Goal: Task Accomplishment & Management: Manage account settings

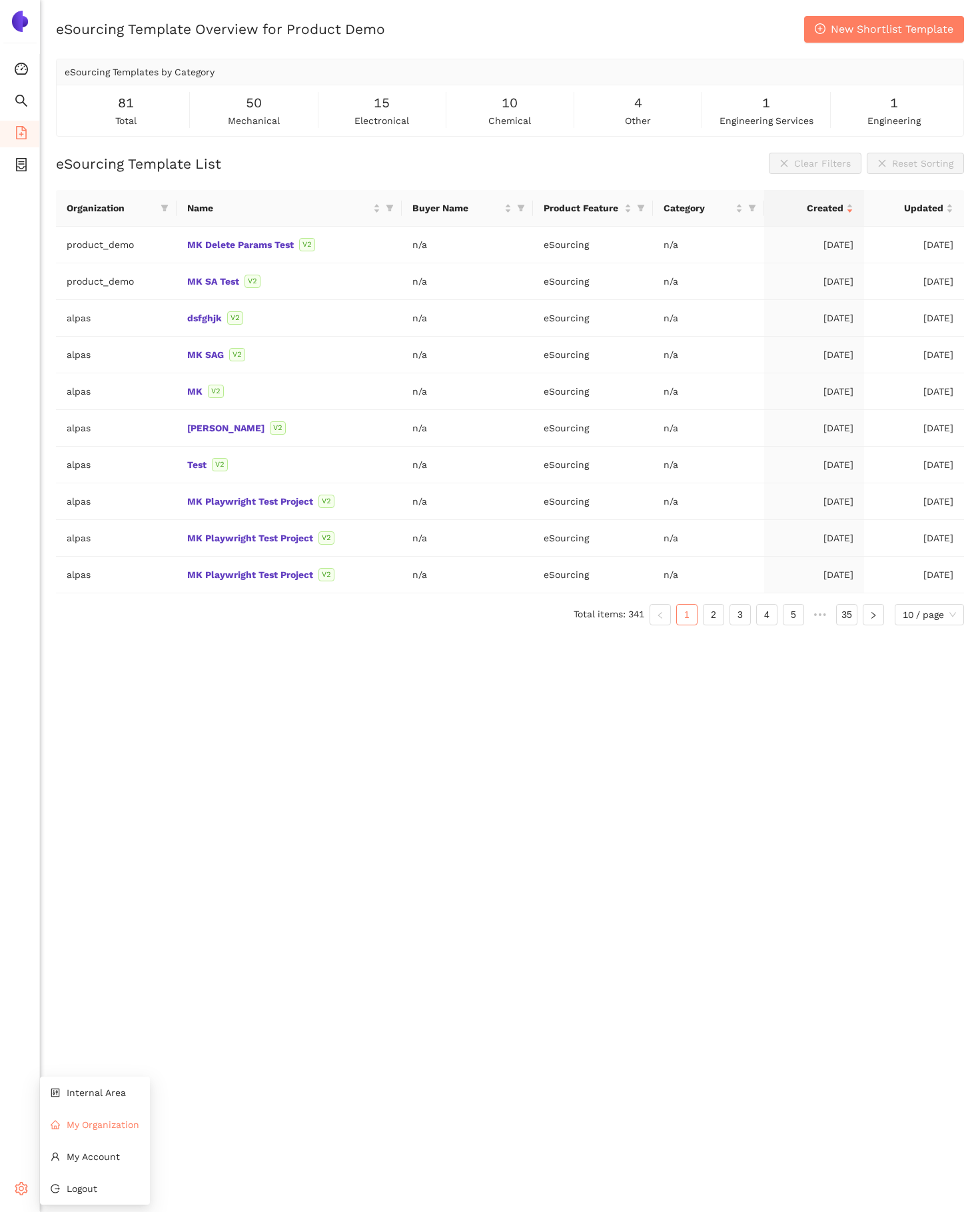
click at [94, 1126] on span "My Organization" at bounding box center [103, 1125] width 72 height 11
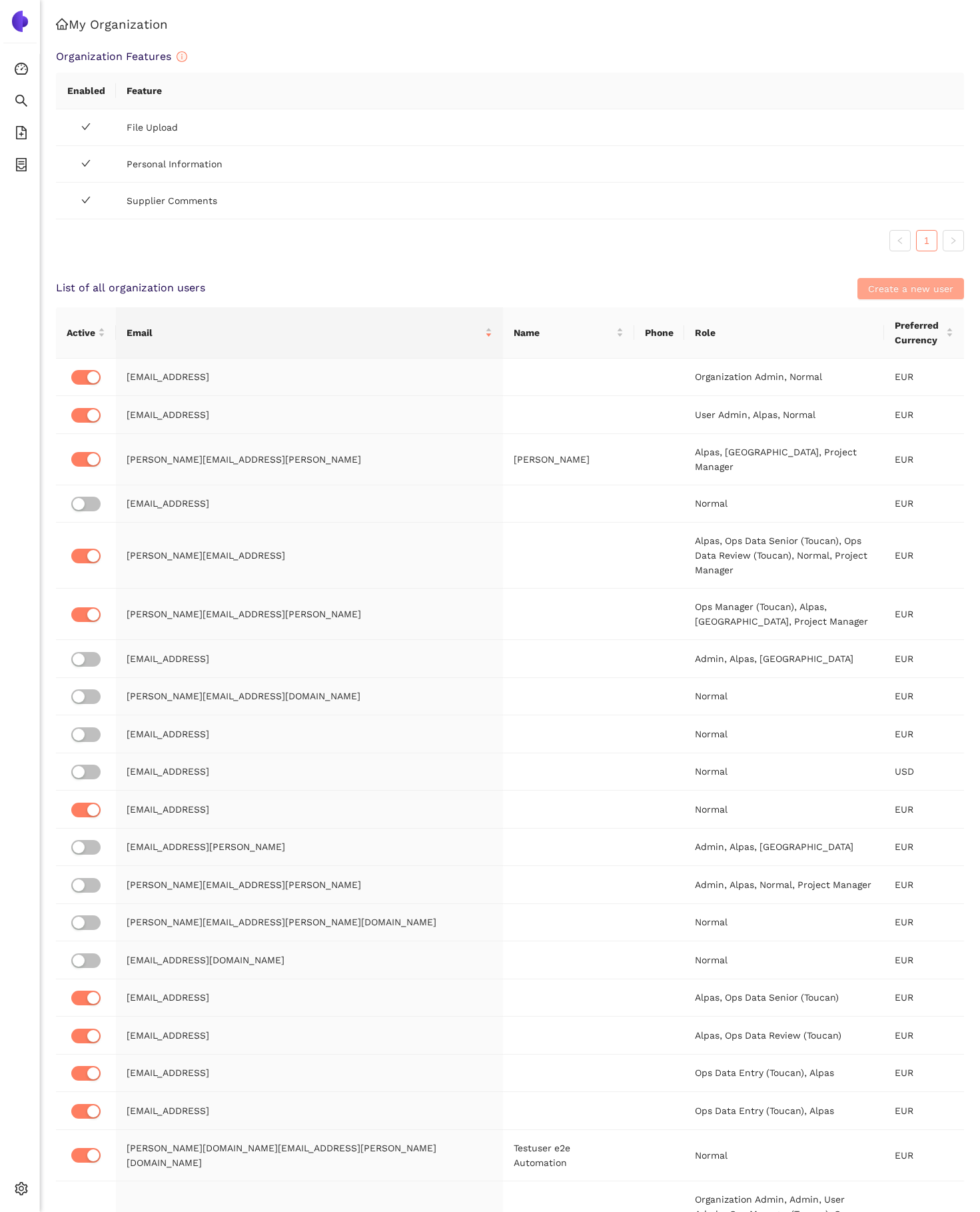
click at [916, 293] on span "Create a new user" at bounding box center [911, 288] width 86 height 15
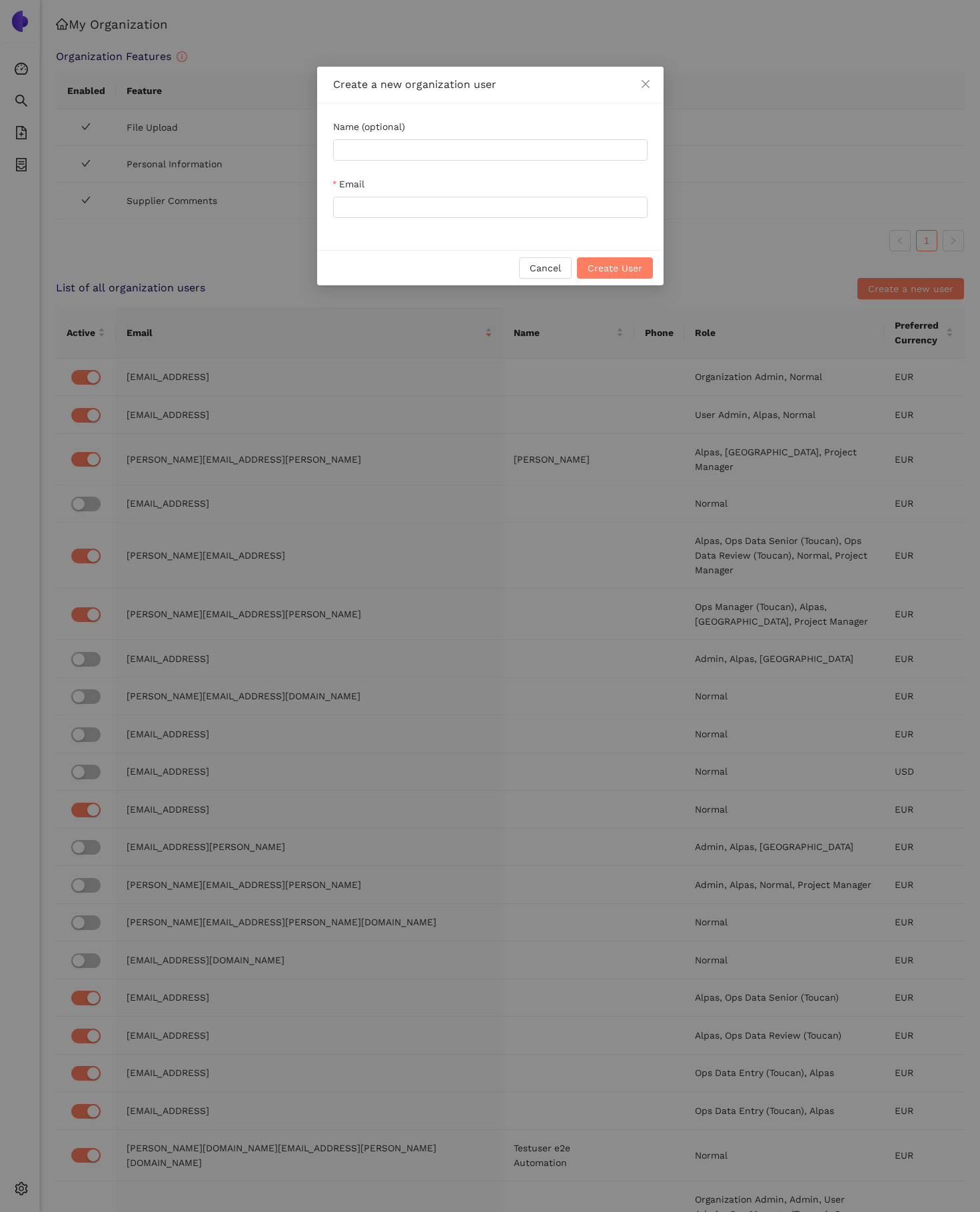
click at [763, 141] on div "Create a new organization user Name (optional) Email Cancel Create User" at bounding box center [490, 606] width 980 height 1212
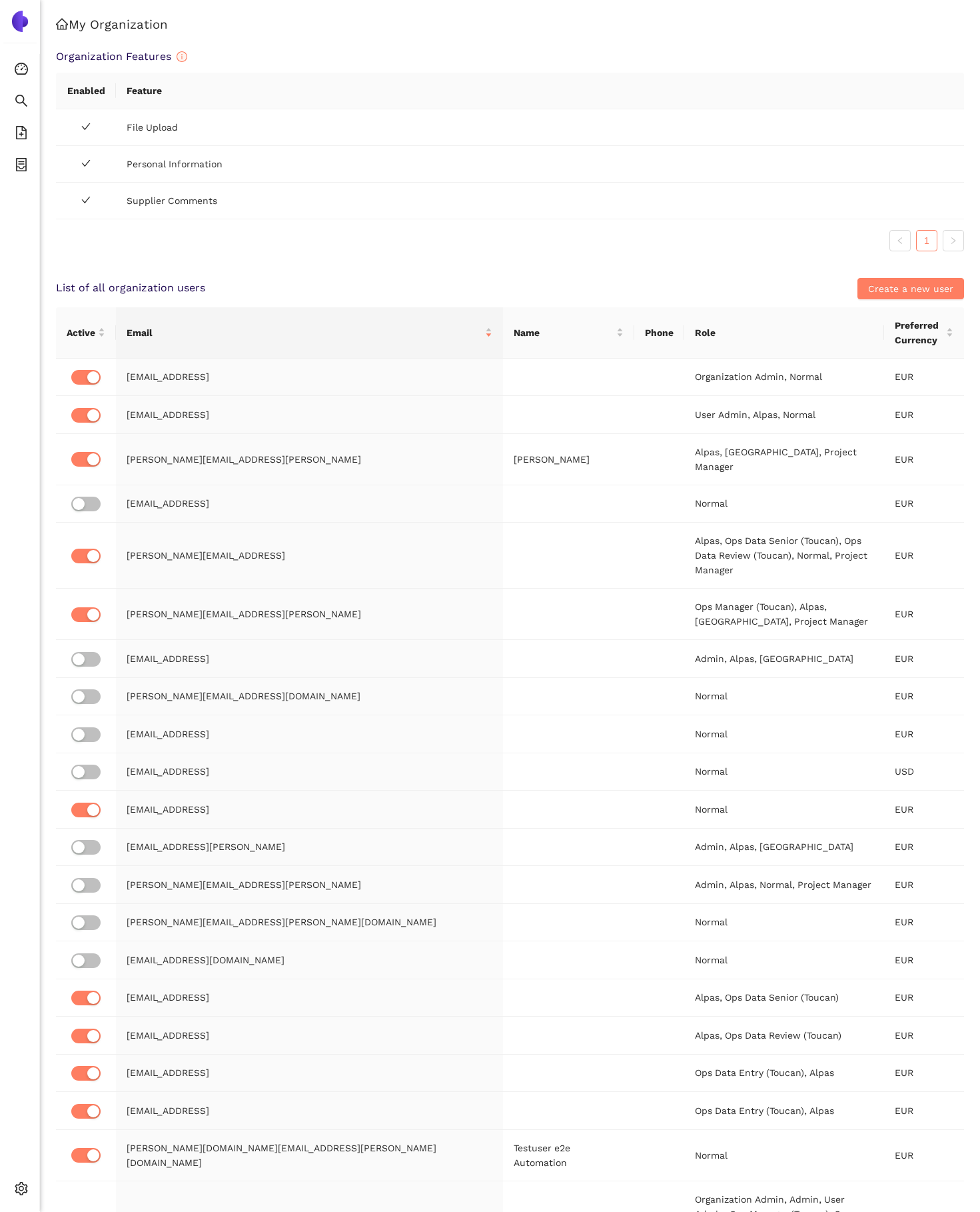
click at [593, 248] on ul "1" at bounding box center [510, 241] width 908 height 21
drag, startPoint x: 103, startPoint y: 86, endPoint x: 215, endPoint y: 136, distance: 122.7
click at [216, 136] on div "Please note, that the following features are enabled for your organization. All…" at bounding box center [179, 107] width 167 height 67
copy div "Please note, that the following features are enabled for your organization. All…"
click at [341, 264] on div "My Organization Organization Features Enabled Feature File Upload Personal Info…" at bounding box center [510, 743] width 940 height 1486
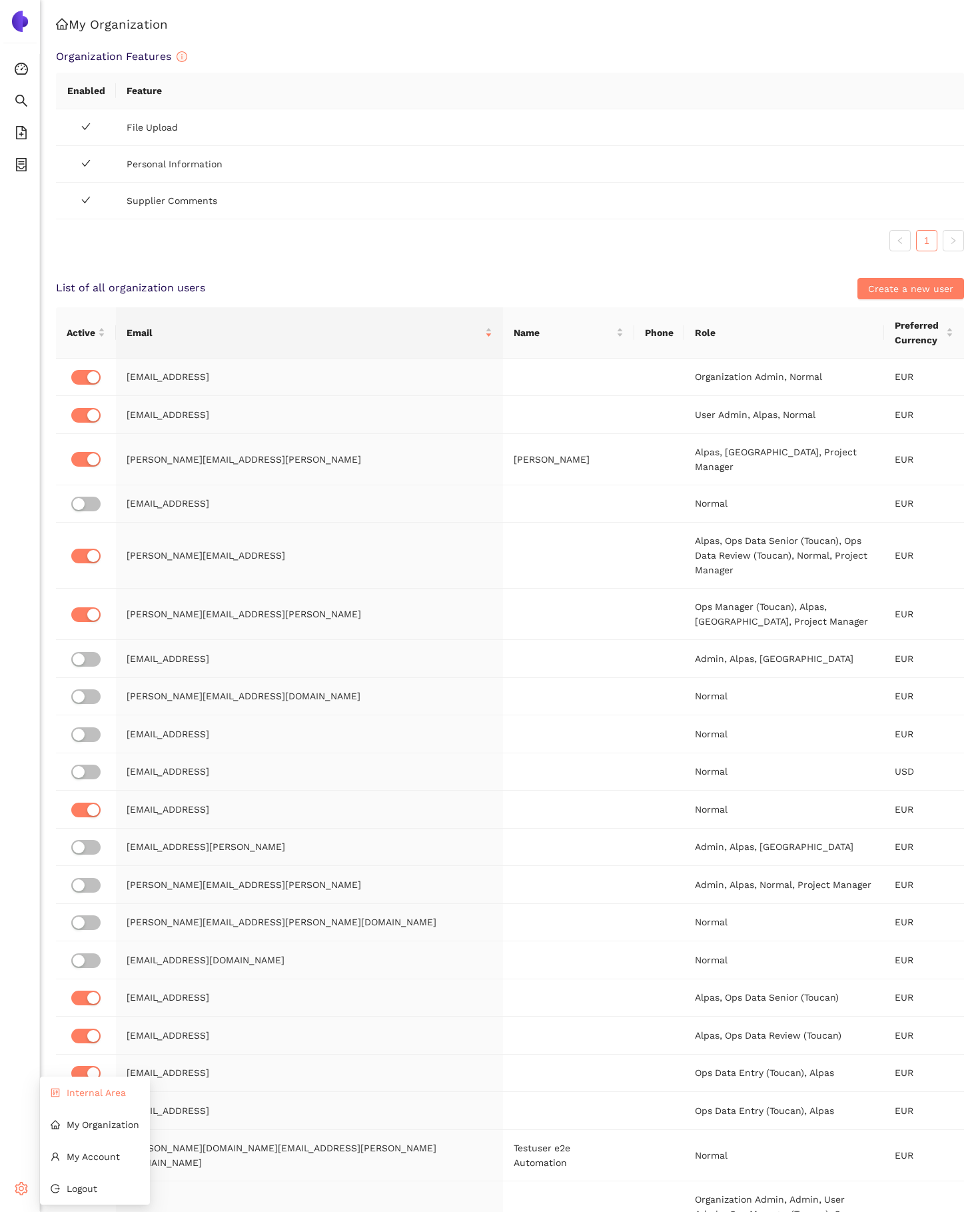
click at [70, 1093] on span "Internal Area" at bounding box center [96, 1093] width 59 height 11
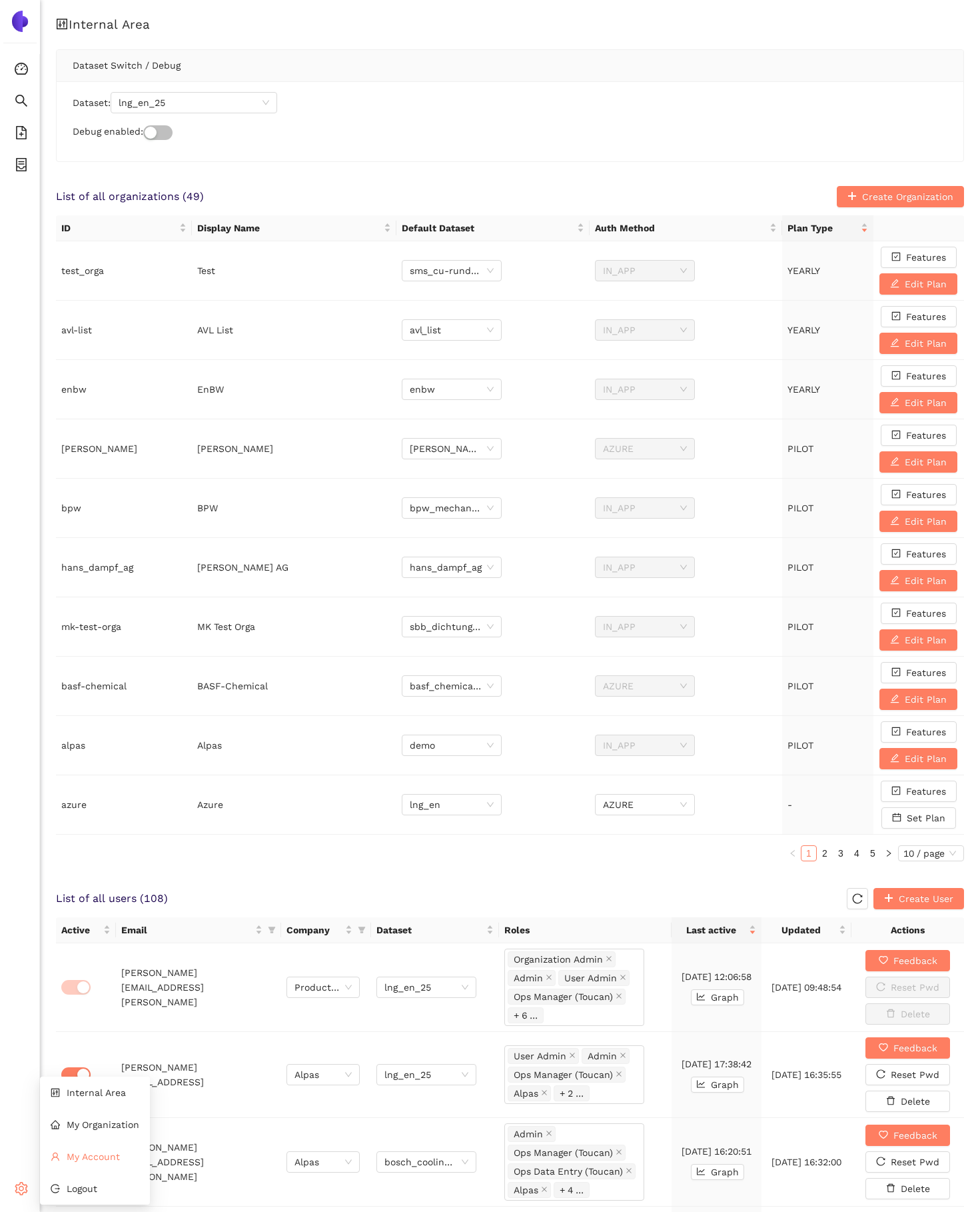
click at [83, 1159] on span "My Account" at bounding box center [94, 1156] width 53 height 11
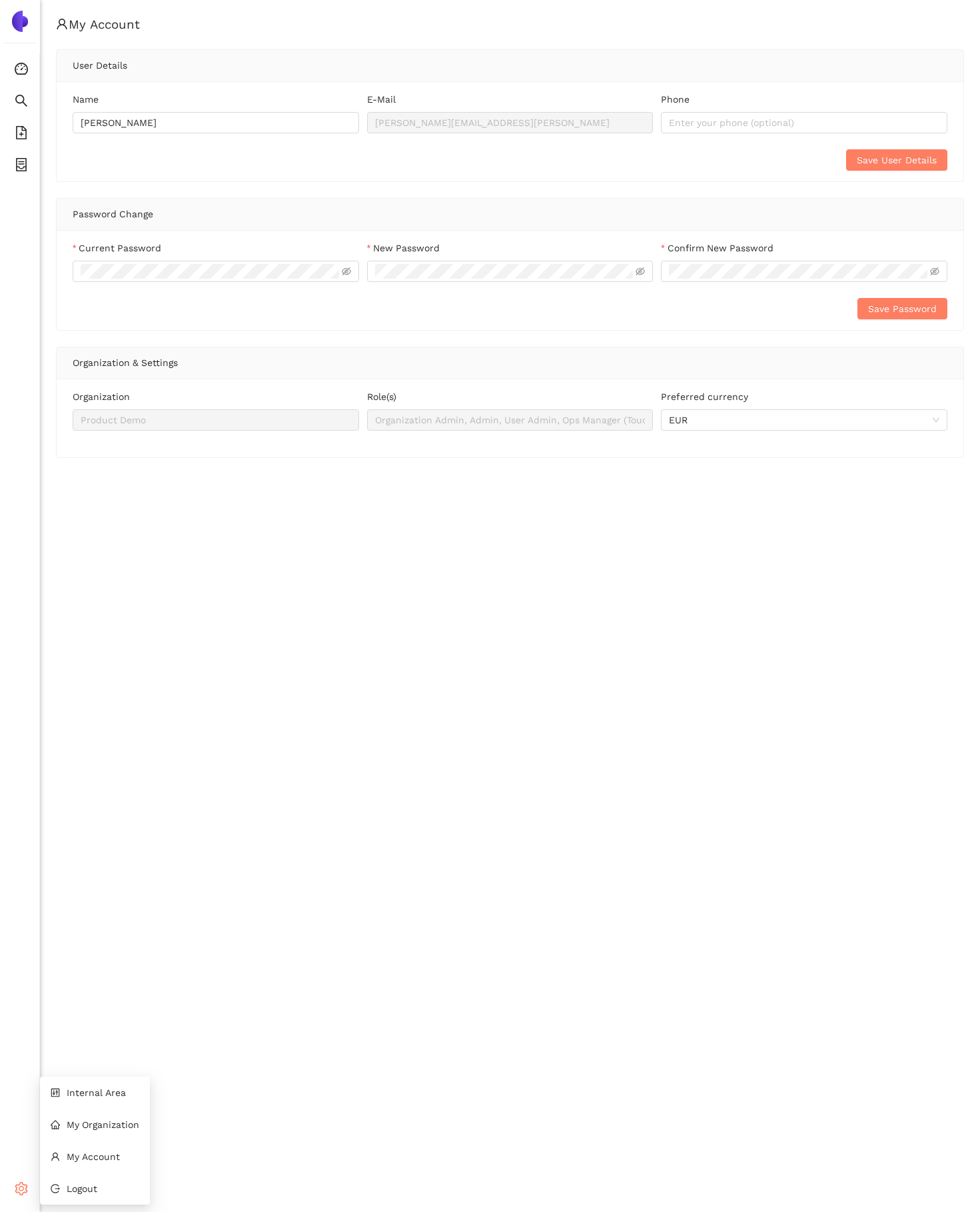
click at [16, 1189] on icon "setting" at bounding box center [21, 1188] width 13 height 13
click at [87, 1087] on span "Internal Area" at bounding box center [96, 1093] width 59 height 11
click at [81, 1155] on span "My Account" at bounding box center [94, 1156] width 53 height 11
click at [86, 1123] on span "My Organization" at bounding box center [103, 1125] width 72 height 11
click at [78, 1099] on li "Internal Area" at bounding box center [95, 1093] width 110 height 27
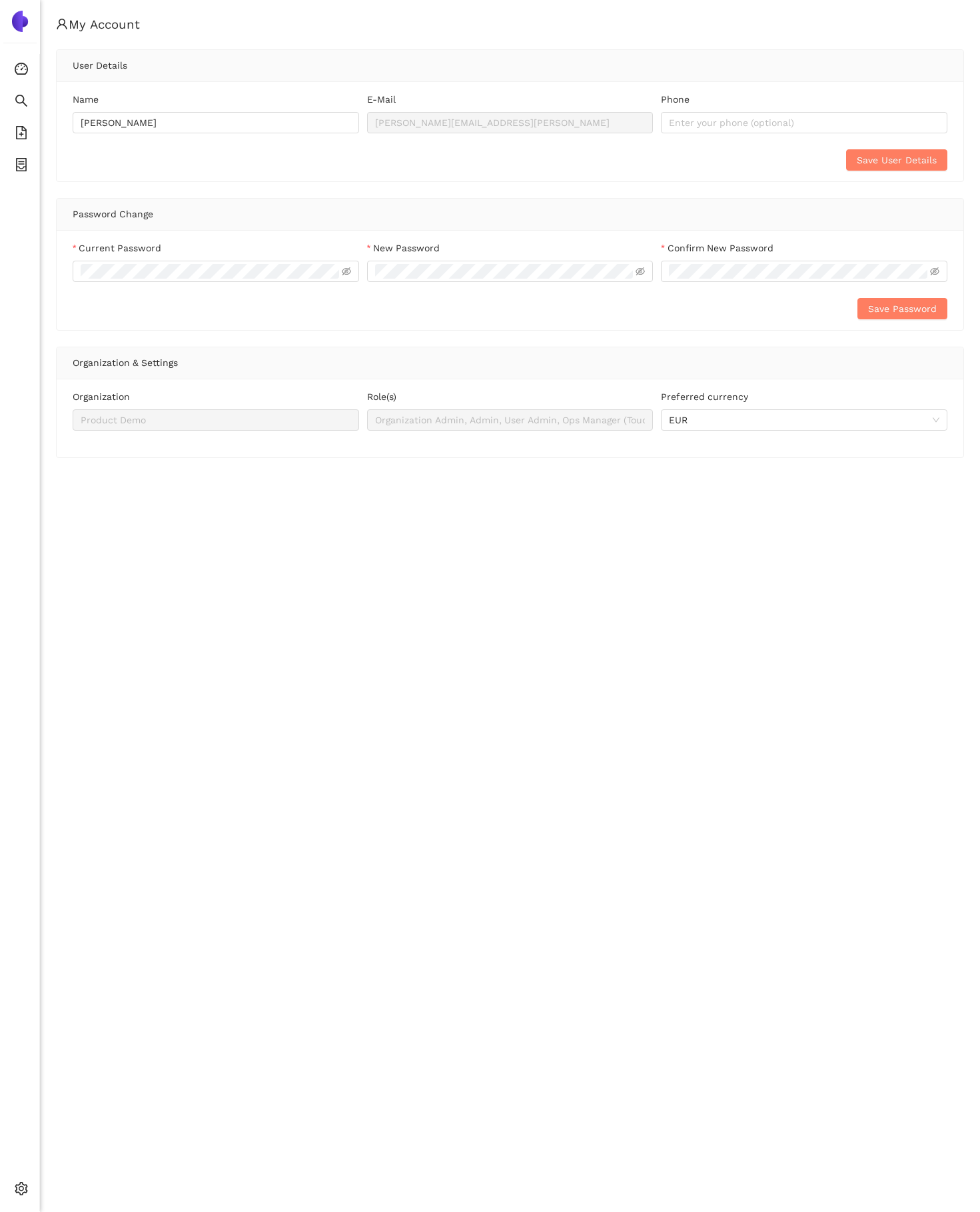
click at [249, 794] on div "My Account User Details Name [PERSON_NAME] E-Mail [PERSON_NAME][EMAIL_ADDRESS][…" at bounding box center [510, 606] width 940 height 1212
click at [18, 72] on icon "dashboard" at bounding box center [21, 68] width 13 height 13
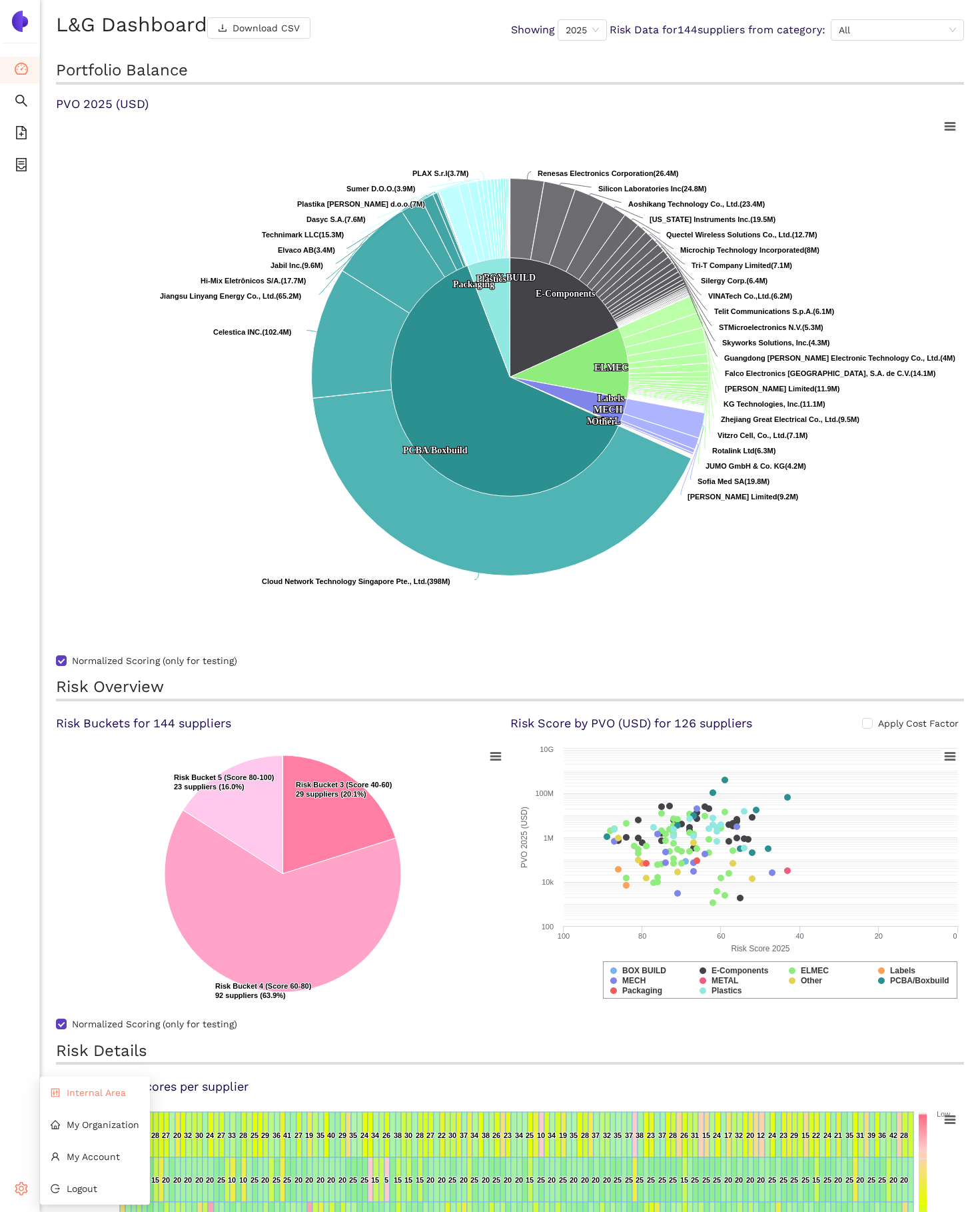
click at [81, 1089] on span "Internal Area" at bounding box center [96, 1093] width 59 height 11
